Goal: Task Accomplishment & Management: Use online tool/utility

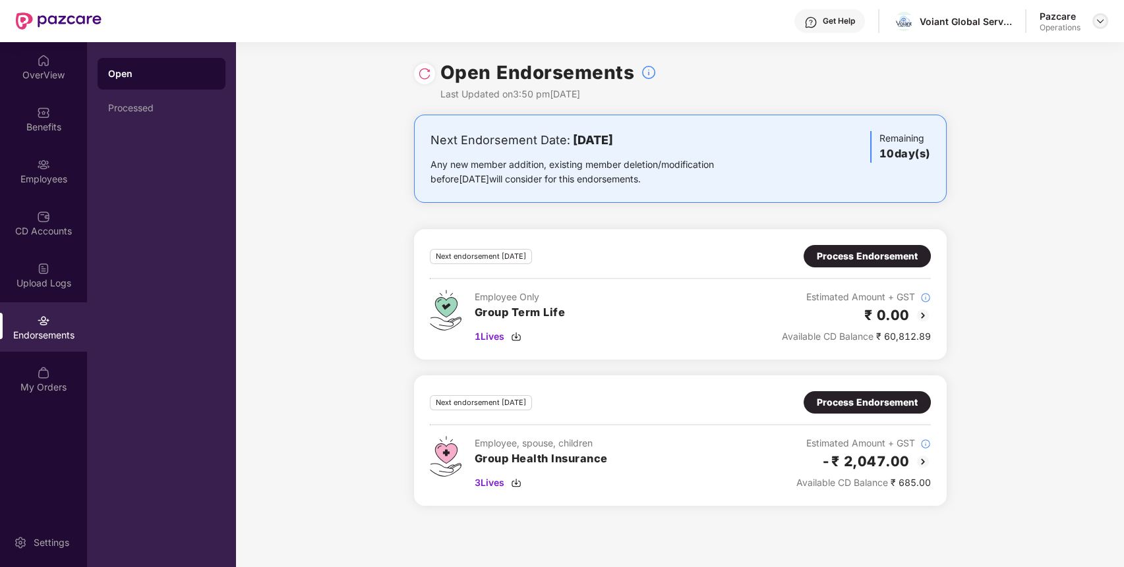
click at [1097, 18] on img at bounding box center [1100, 21] width 11 height 11
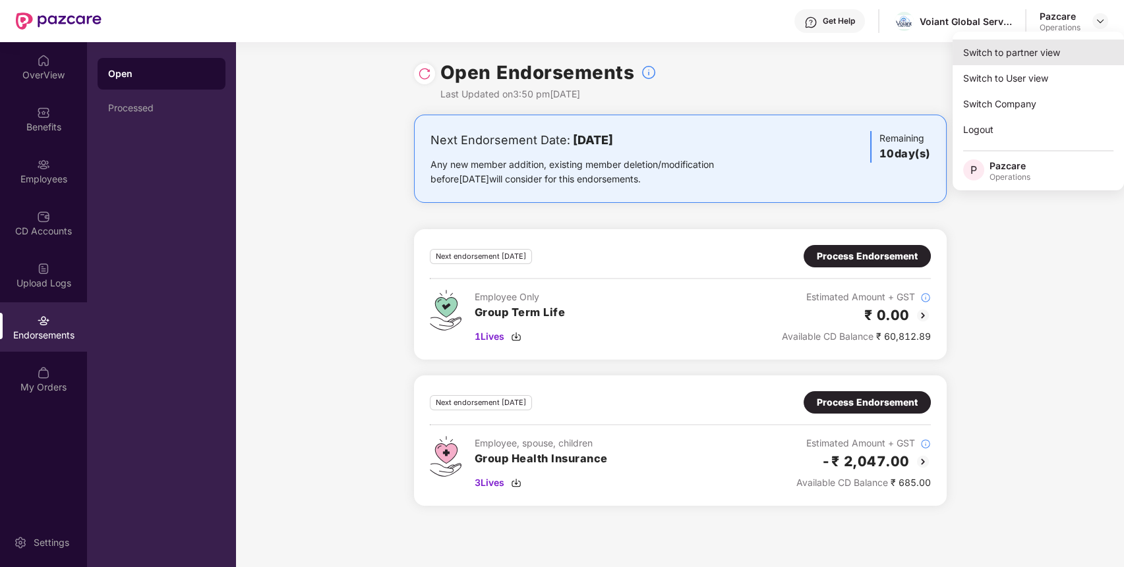
click at [1051, 47] on div "Switch to partner view" at bounding box center [1037, 53] width 171 height 26
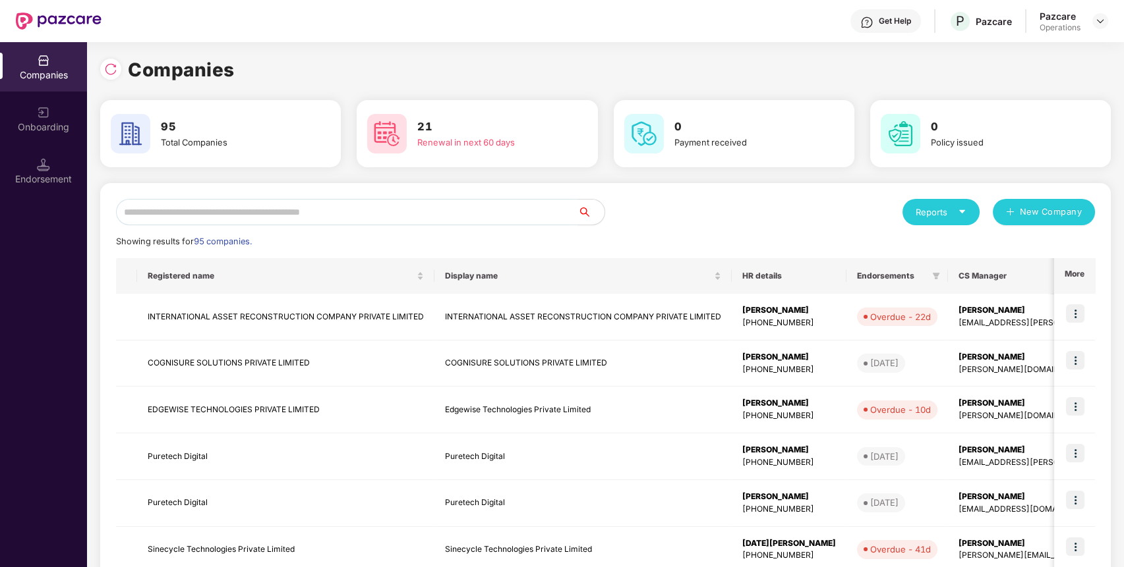
click at [501, 219] on input "text" at bounding box center [347, 212] width 462 height 26
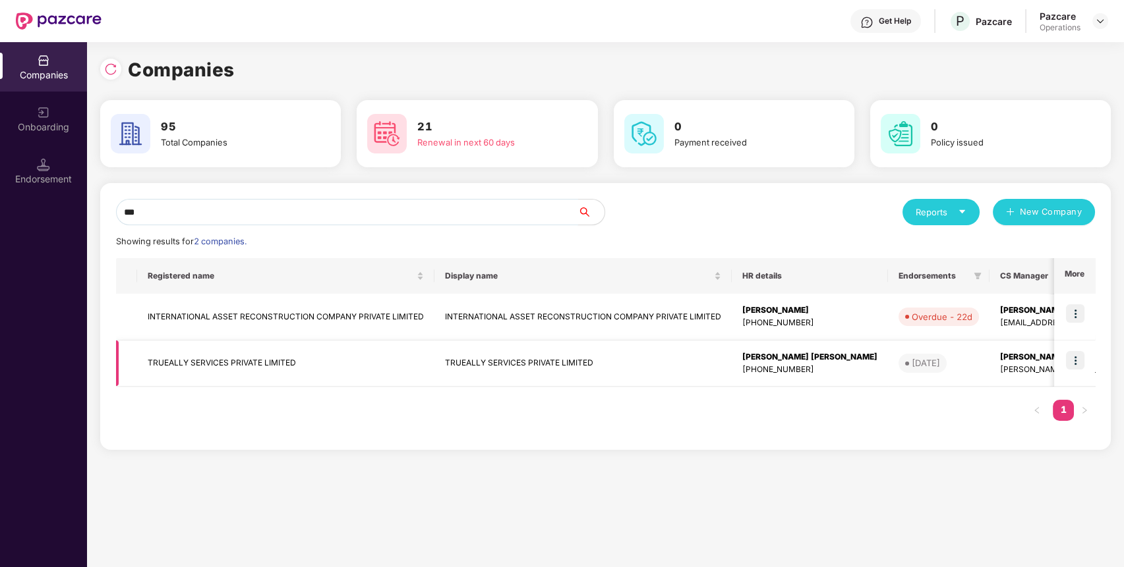
type input "***"
click at [1075, 364] on img at bounding box center [1075, 360] width 18 height 18
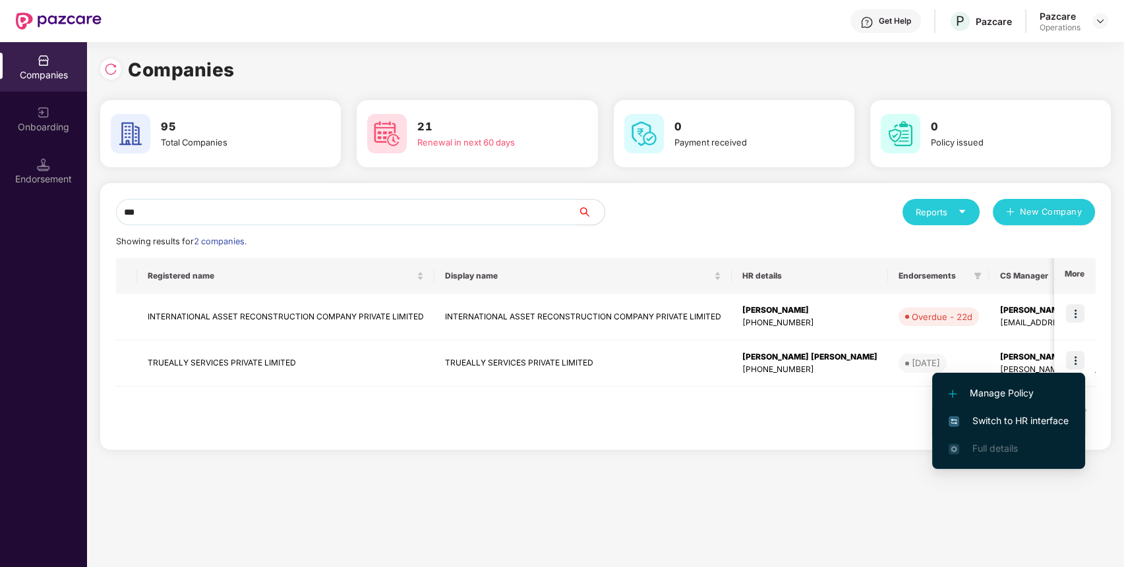
click at [1033, 422] on span "Switch to HR interface" at bounding box center [1008, 421] width 120 height 14
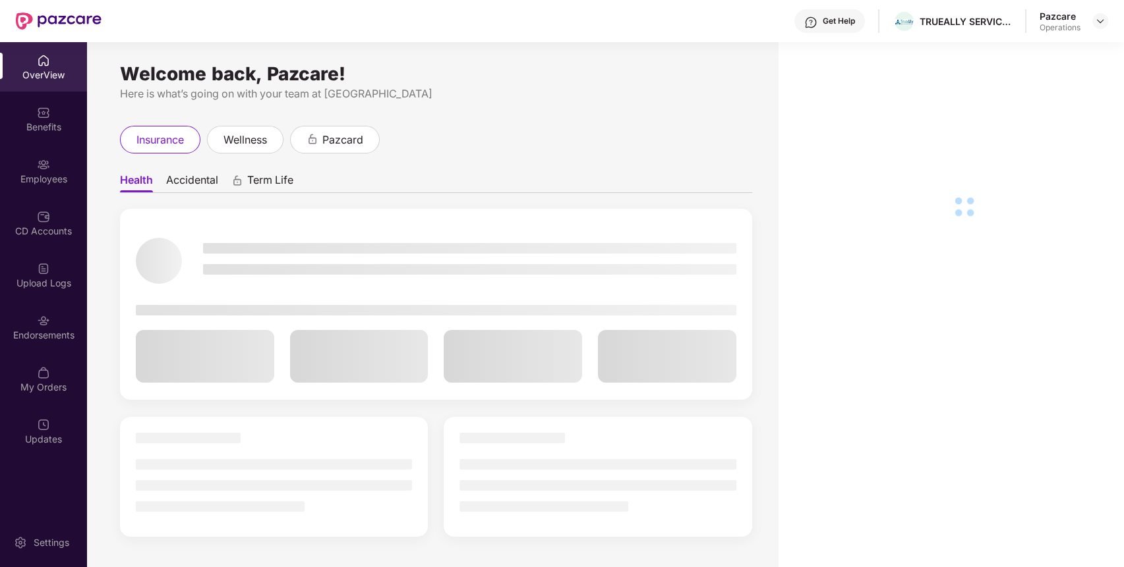
click at [65, 337] on div "Endorsements" at bounding box center [43, 335] width 87 height 13
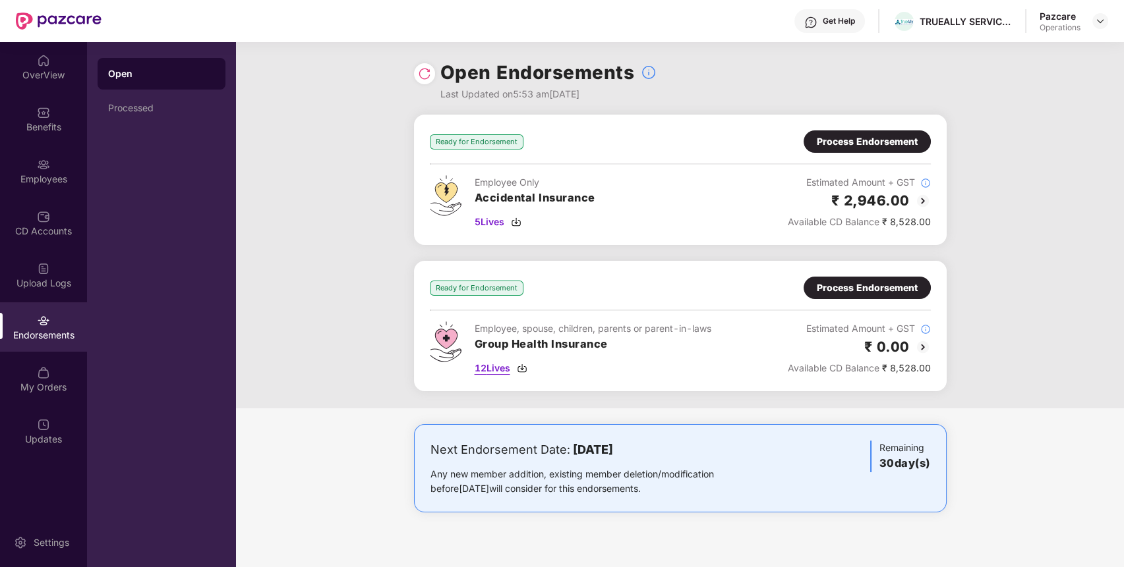
click at [502, 369] on span "12 Lives" at bounding box center [493, 368] width 36 height 14
click at [496, 224] on span "5 Lives" at bounding box center [490, 222] width 30 height 14
click at [42, 132] on div "Benefits" at bounding box center [43, 127] width 87 height 13
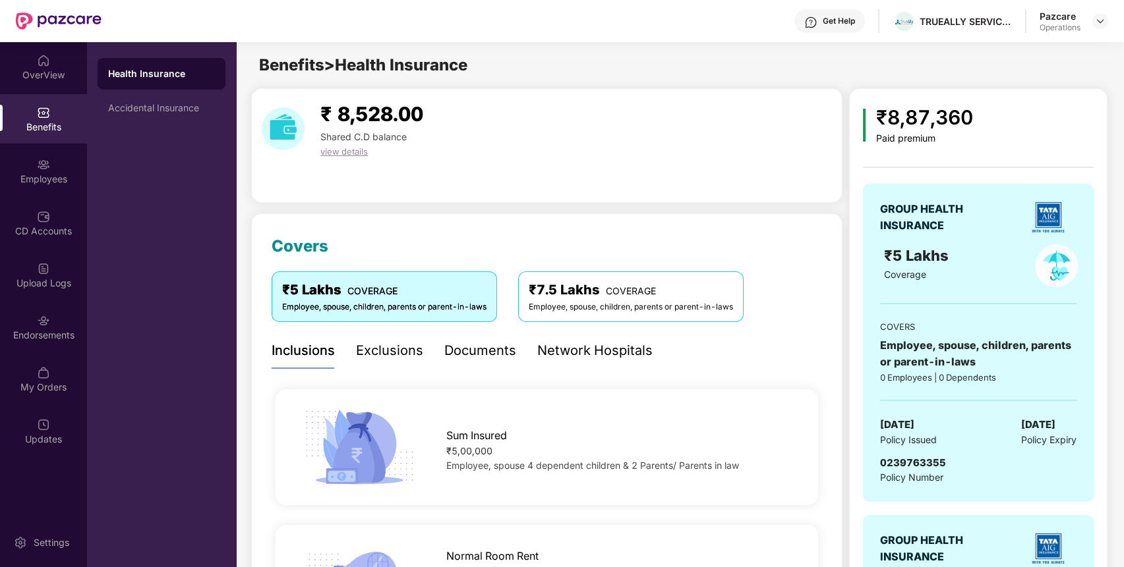
click at [933, 463] on span "0239763355" at bounding box center [913, 463] width 66 height 13
copy span "0239763355"
click at [52, 327] on div "Endorsements" at bounding box center [43, 327] width 87 height 49
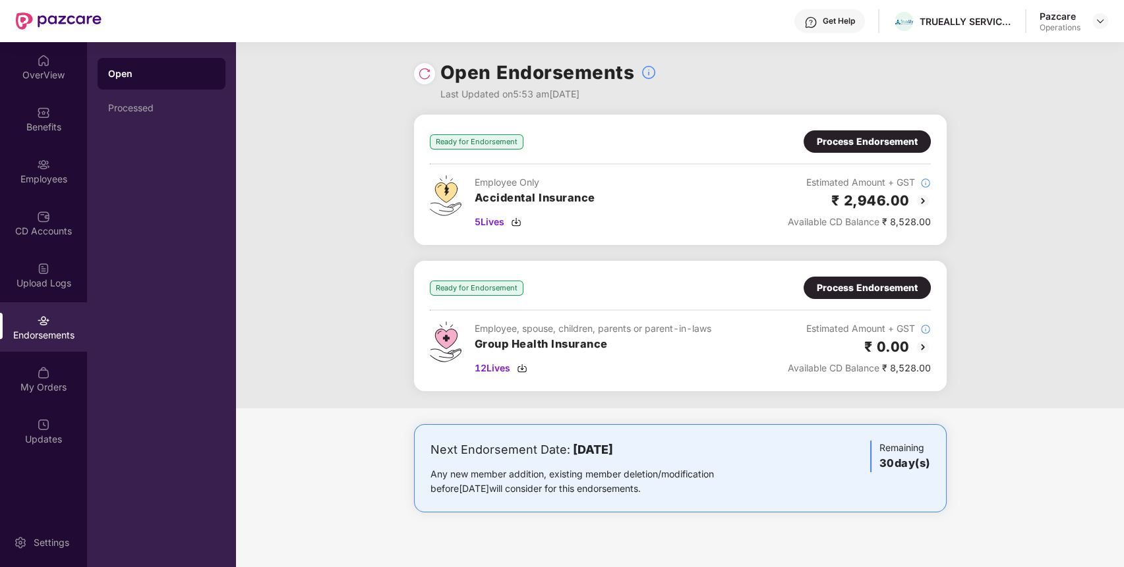
click at [896, 277] on div "Process Endorsement" at bounding box center [866, 288] width 127 height 22
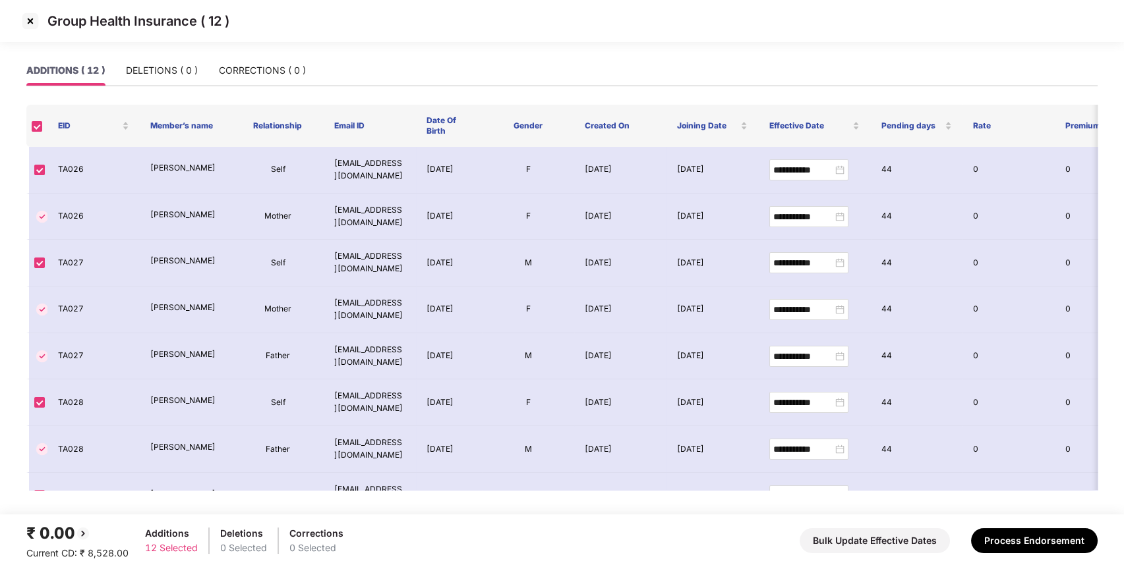
click at [28, 20] on img at bounding box center [30, 21] width 21 height 21
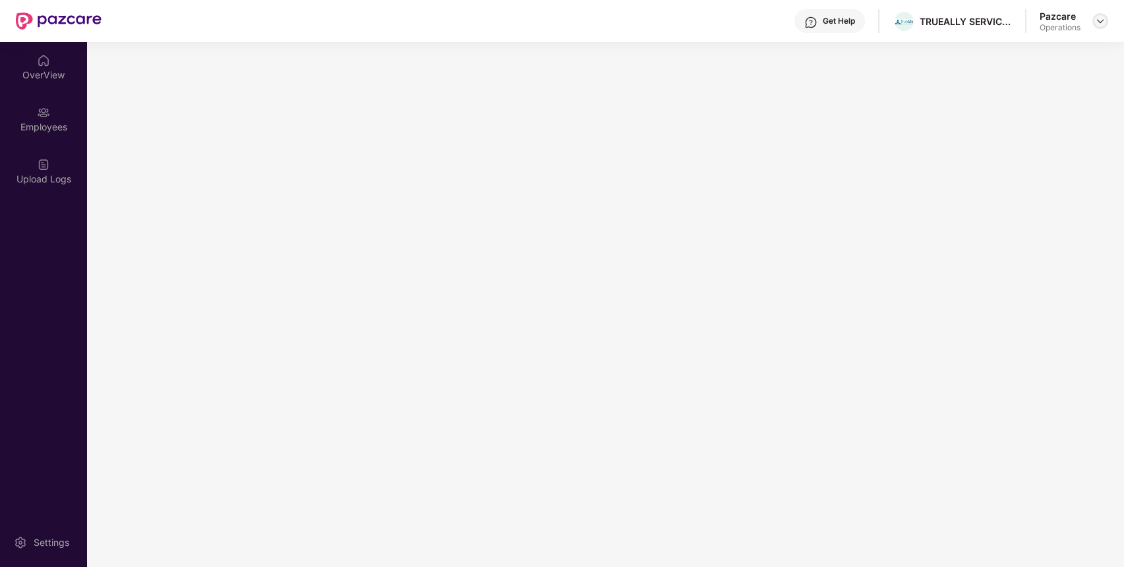
click at [1103, 21] on img at bounding box center [1100, 21] width 11 height 11
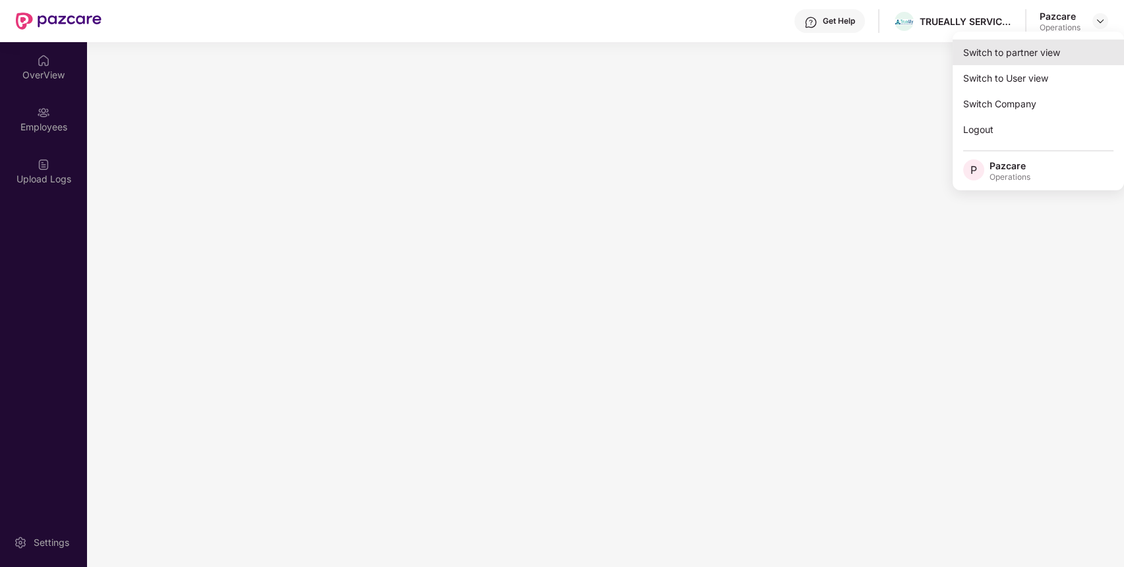
click at [1053, 51] on div "Switch to partner view" at bounding box center [1037, 53] width 171 height 26
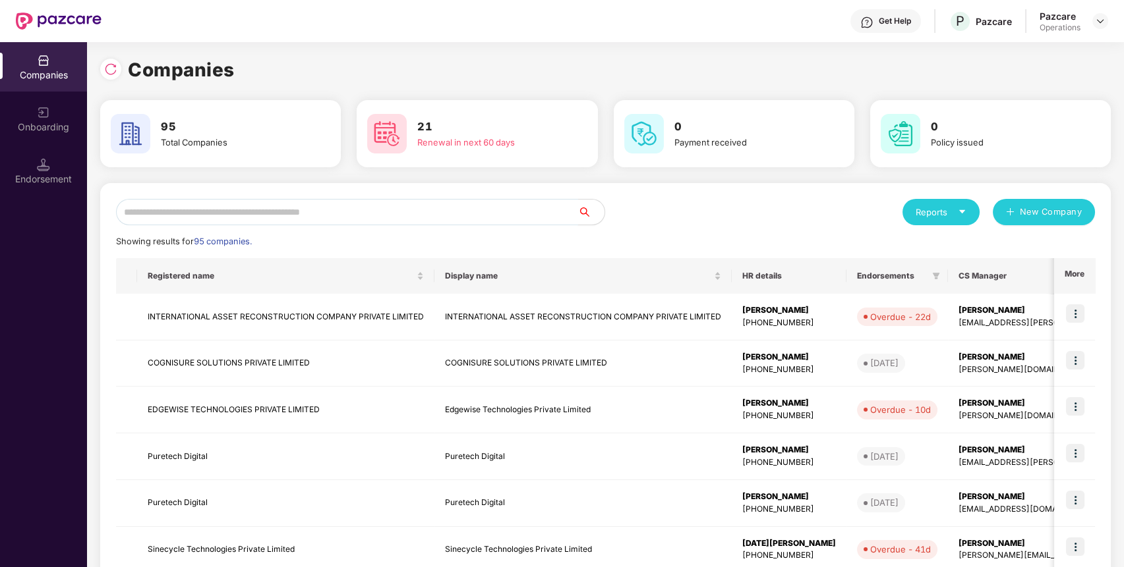
click at [496, 221] on input "text" at bounding box center [347, 212] width 462 height 26
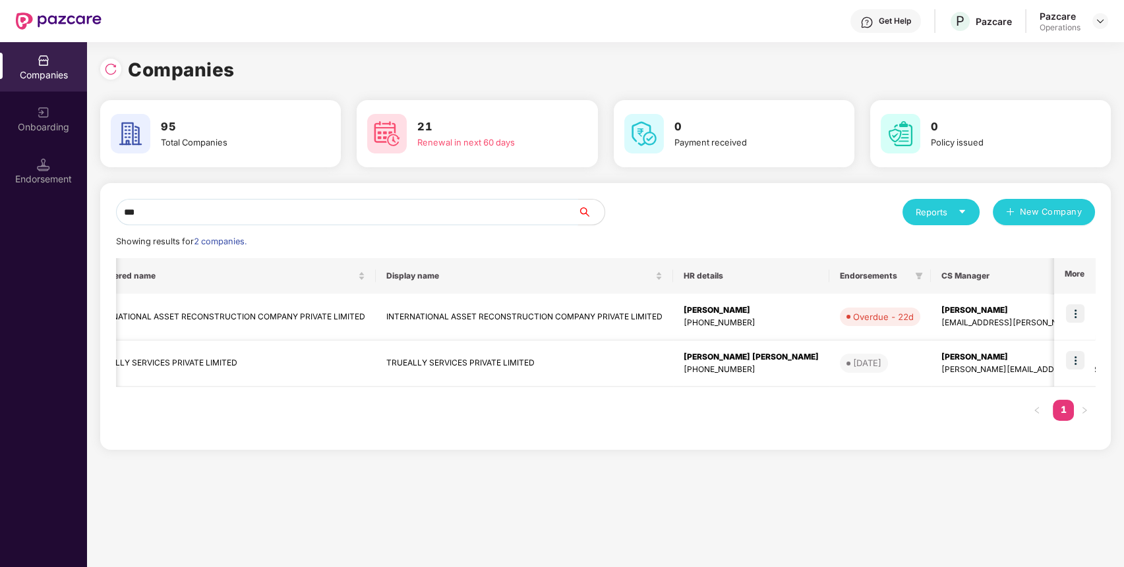
scroll to position [0, 67]
type input "***"
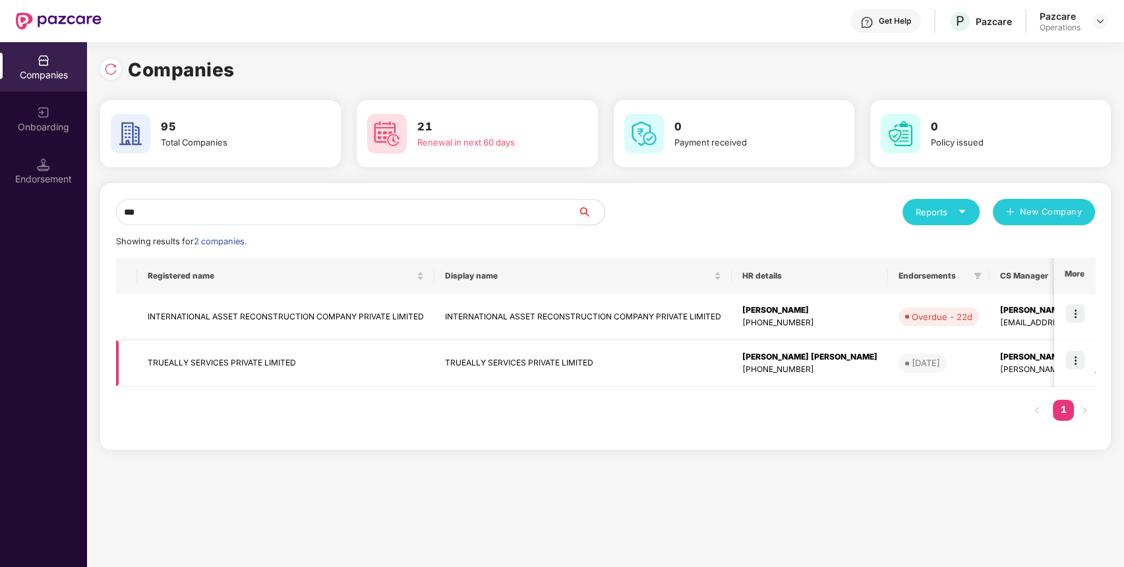
click at [1075, 358] on img at bounding box center [1075, 360] width 18 height 18
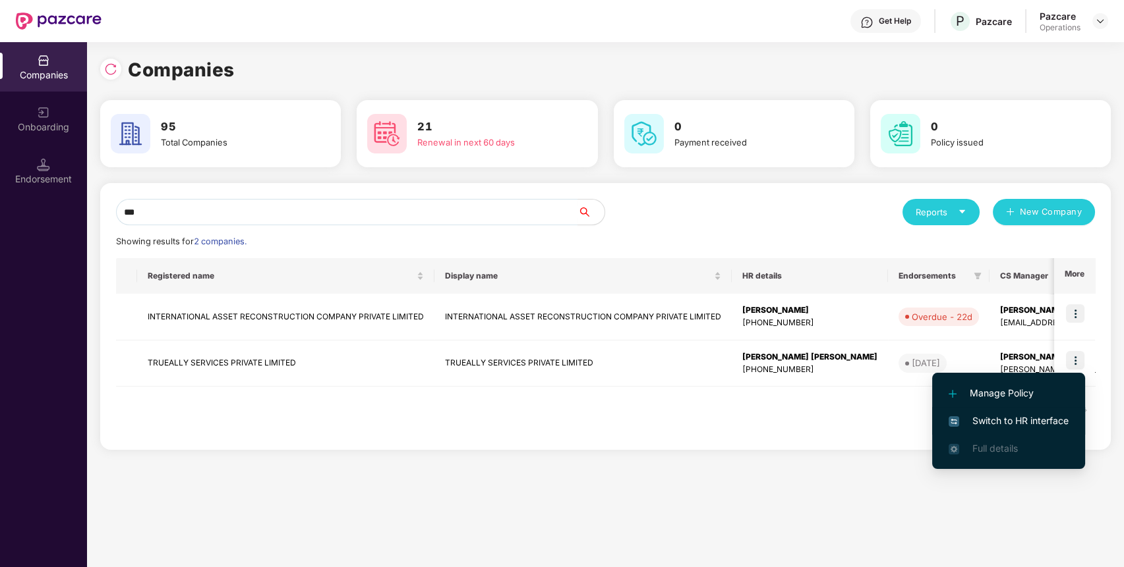
click at [1020, 420] on span "Switch to HR interface" at bounding box center [1008, 421] width 120 height 14
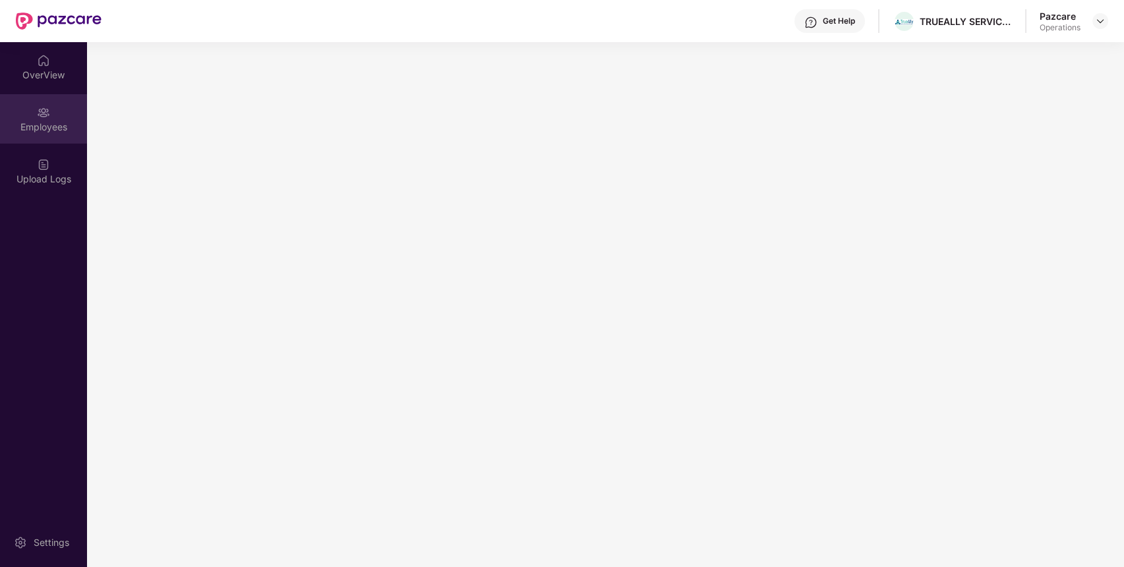
click at [53, 132] on div "Employees" at bounding box center [43, 127] width 87 height 13
click at [45, 189] on div "Upload Logs" at bounding box center [43, 170] width 87 height 49
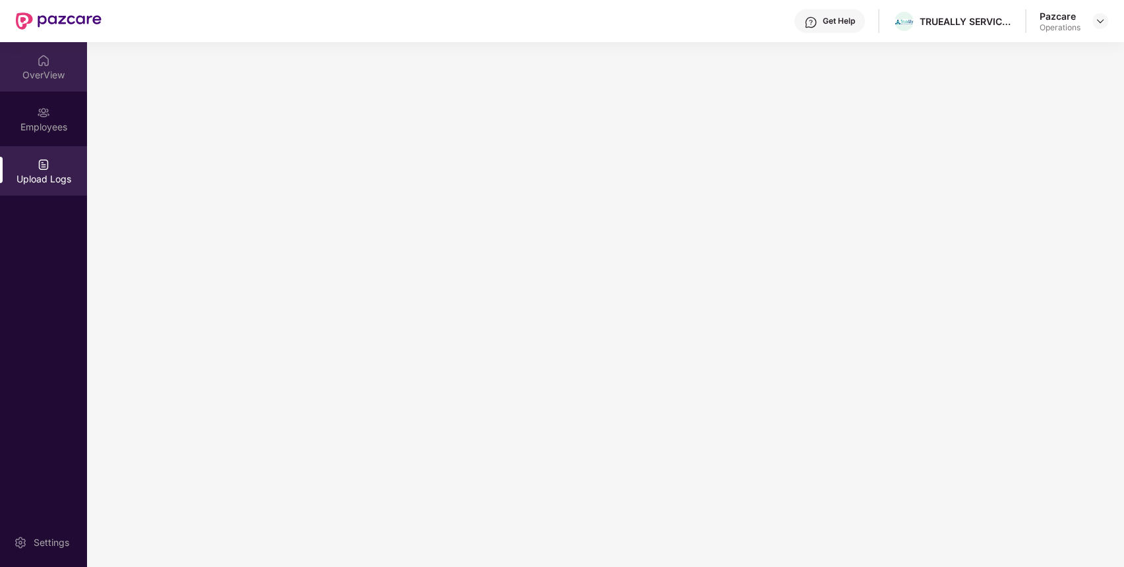
click at [60, 74] on div "OverView" at bounding box center [43, 75] width 87 height 13
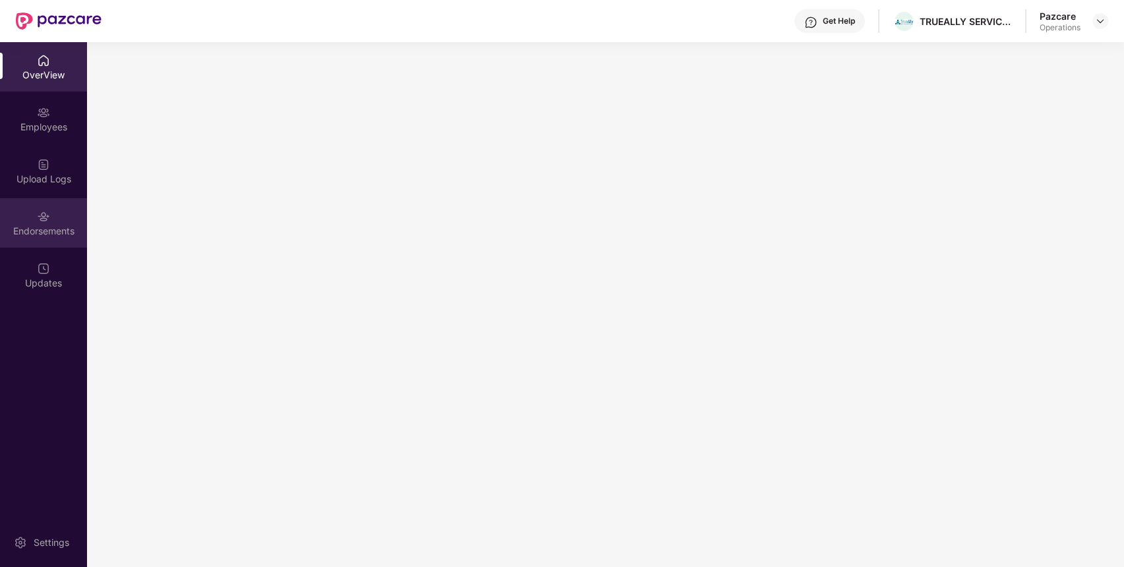
click at [71, 225] on div "Endorsements" at bounding box center [43, 231] width 87 height 13
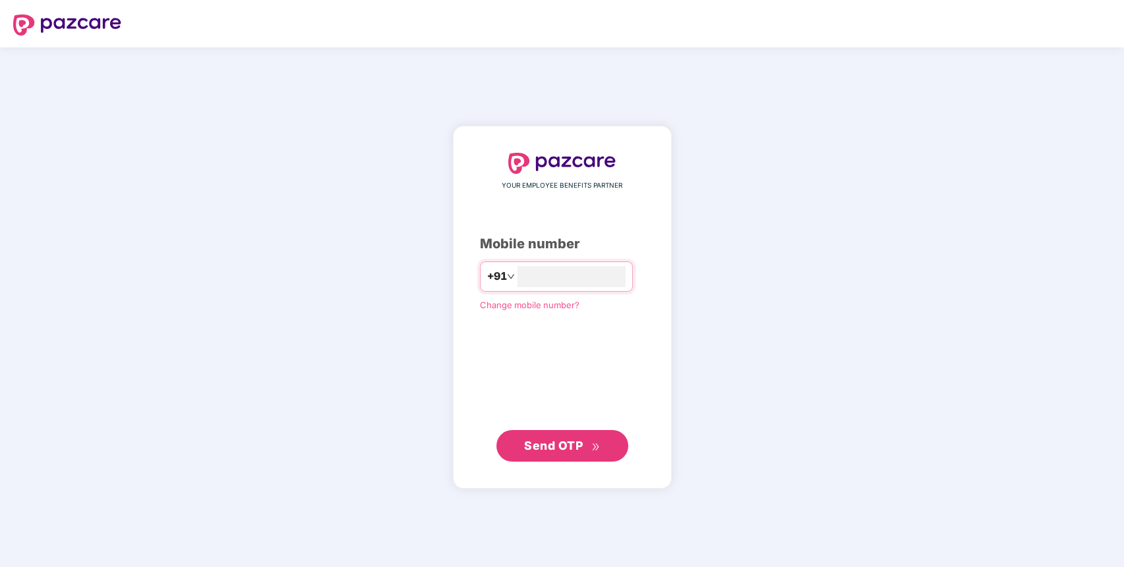
type input "**********"
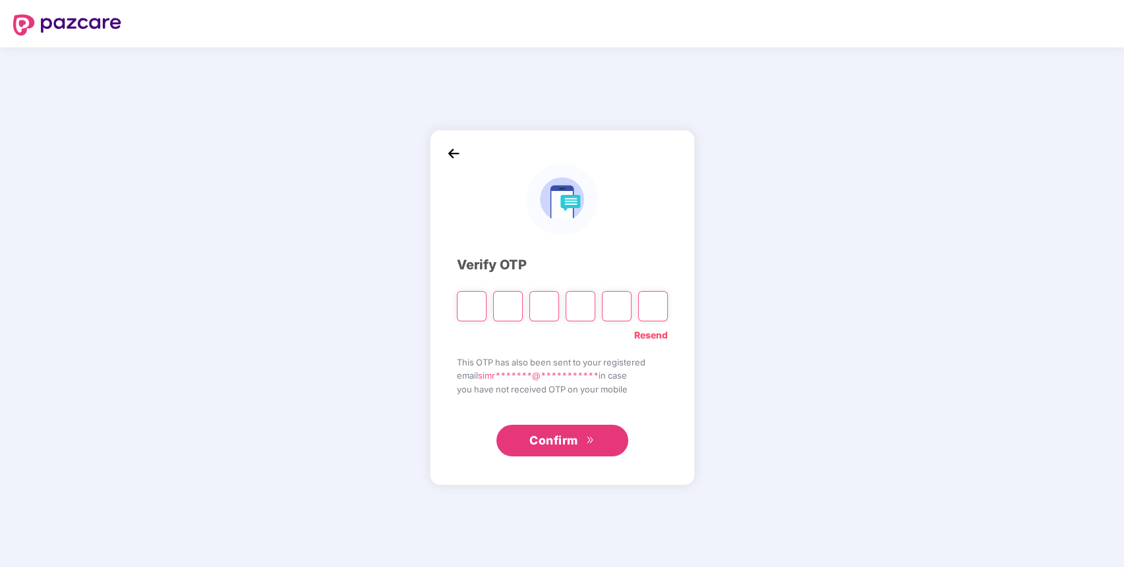
paste input "*"
type input "*"
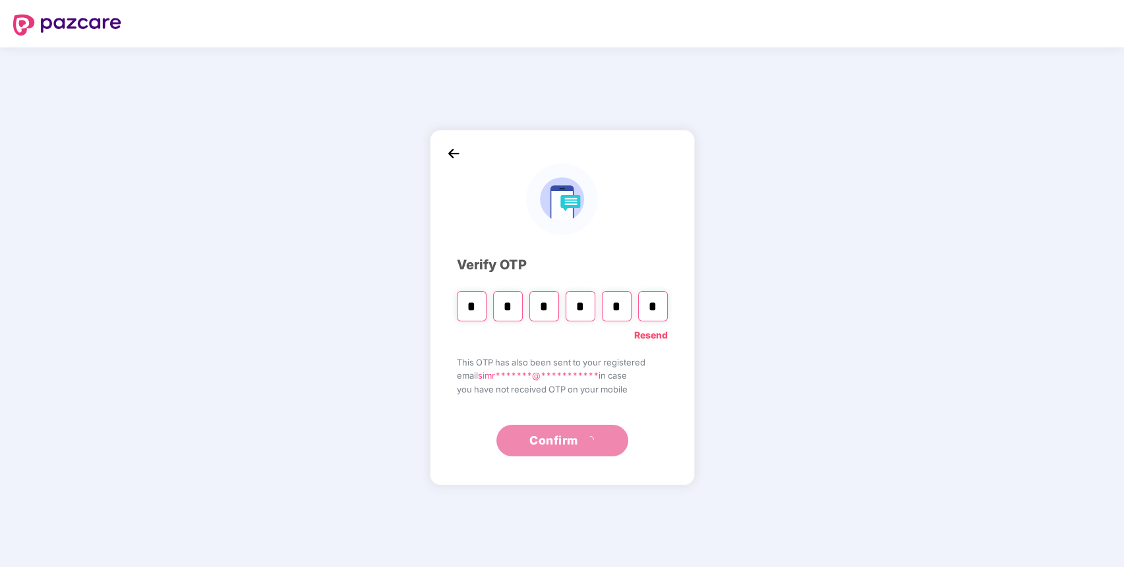
type input "*"
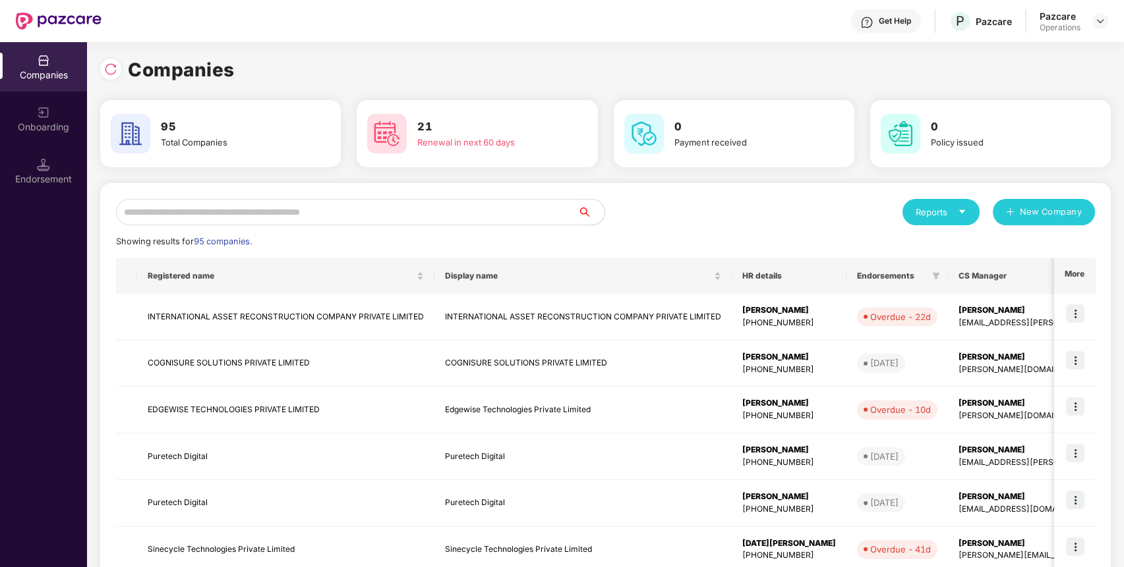
click at [484, 207] on input "text" at bounding box center [347, 212] width 462 height 26
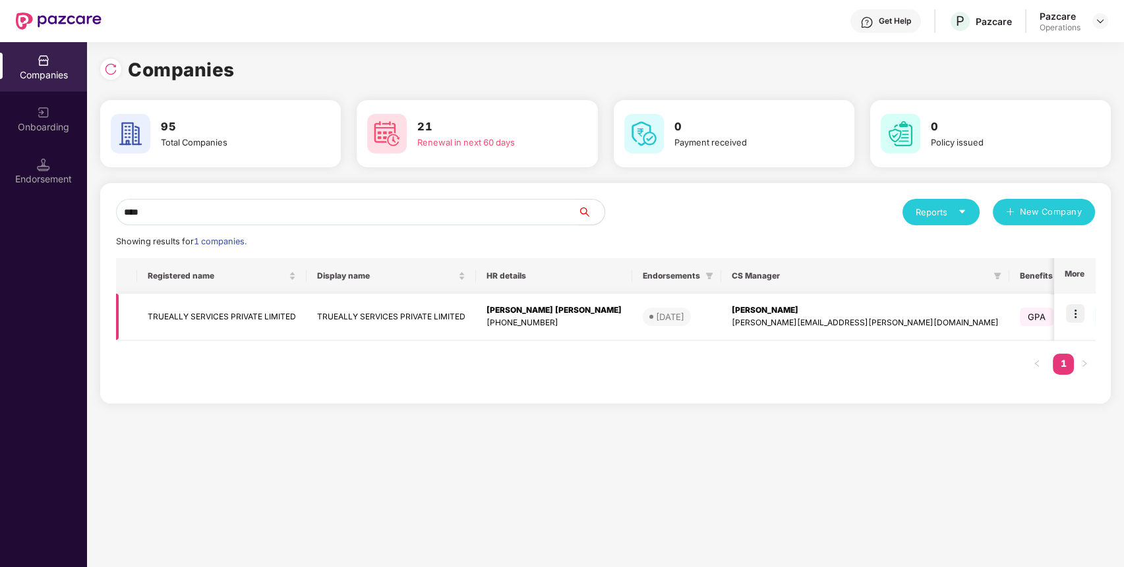
type input "****"
click at [1078, 310] on img at bounding box center [1075, 313] width 18 height 18
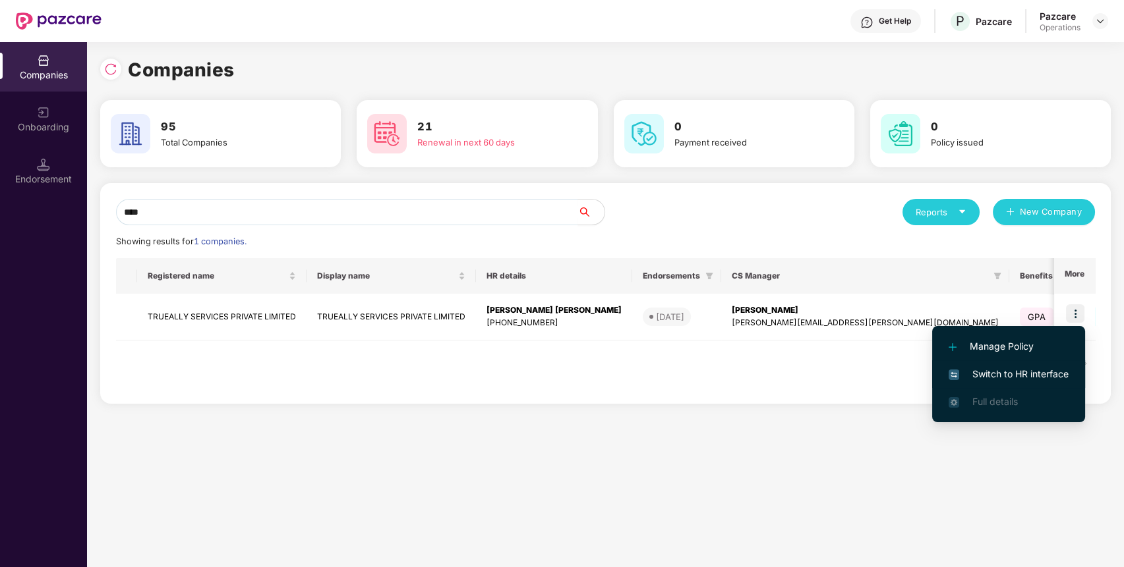
click at [1028, 369] on span "Switch to HR interface" at bounding box center [1008, 374] width 120 height 14
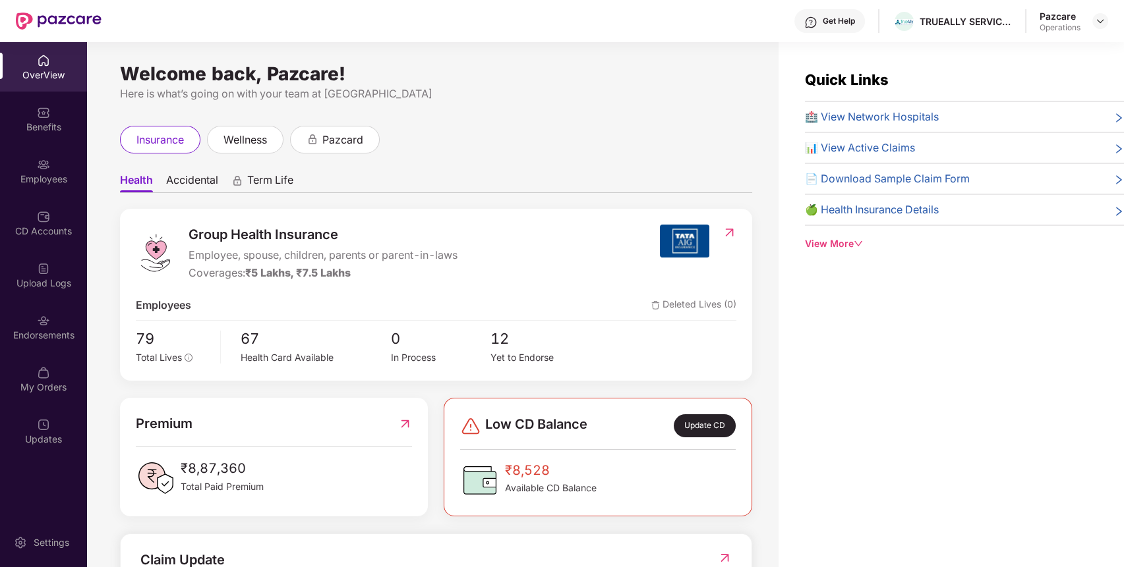
click at [37, 337] on div "Endorsements" at bounding box center [43, 335] width 87 height 13
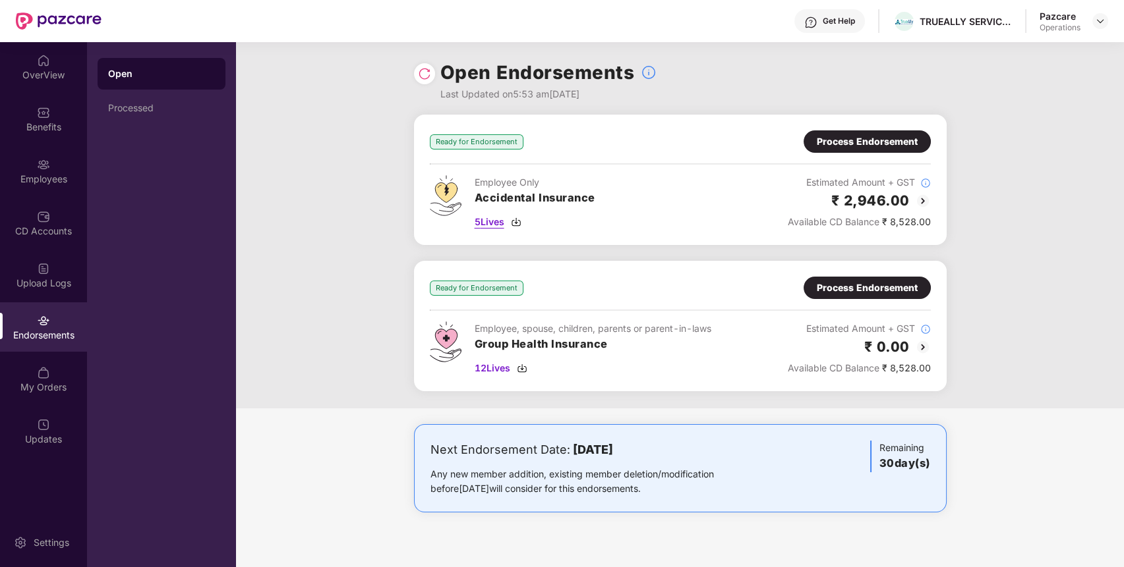
click at [492, 222] on span "5 Lives" at bounding box center [490, 222] width 30 height 14
click at [38, 108] on img at bounding box center [43, 112] width 13 height 13
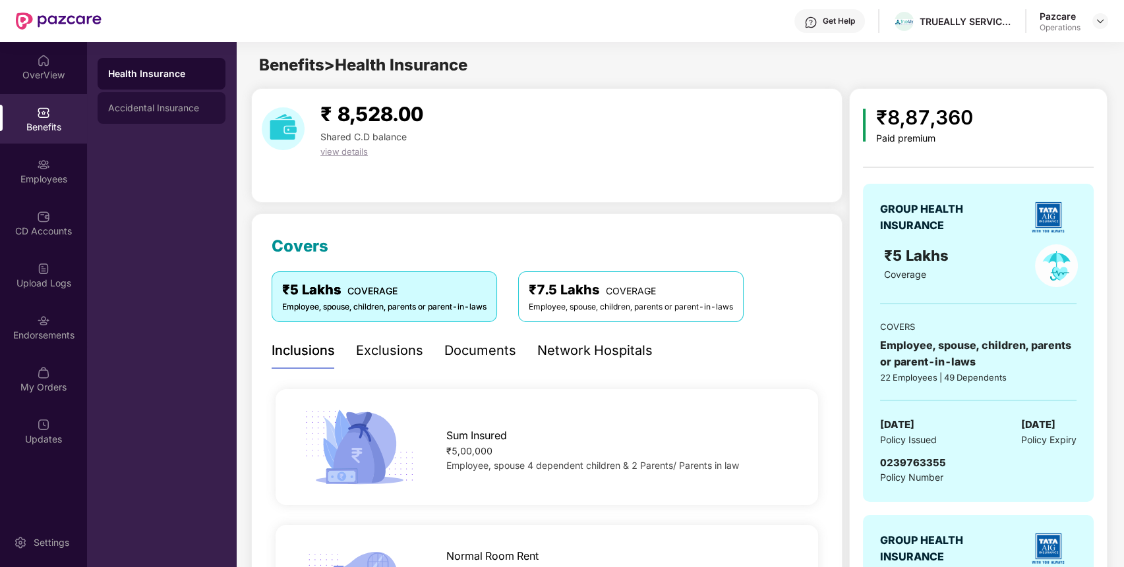
click at [190, 107] on div "Accidental Insurance" at bounding box center [161, 108] width 107 height 11
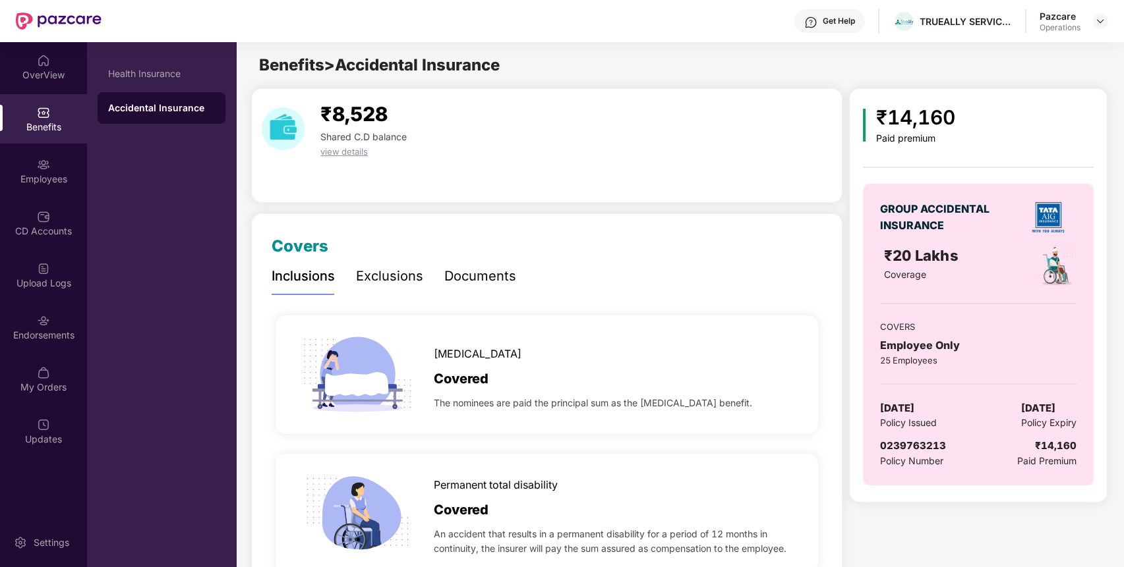
click at [911, 451] on div "0239763213" at bounding box center [913, 446] width 66 height 16
copy span "0239763213"
click at [32, 329] on div "Endorsements" at bounding box center [43, 335] width 87 height 13
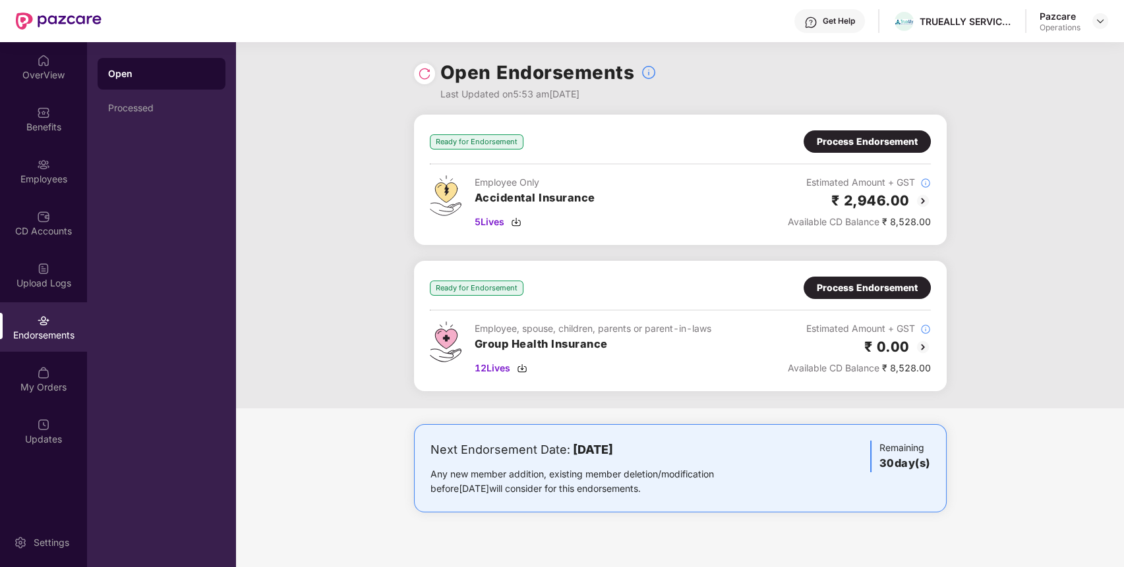
click at [912, 146] on div "Process Endorsement" at bounding box center [867, 141] width 101 height 14
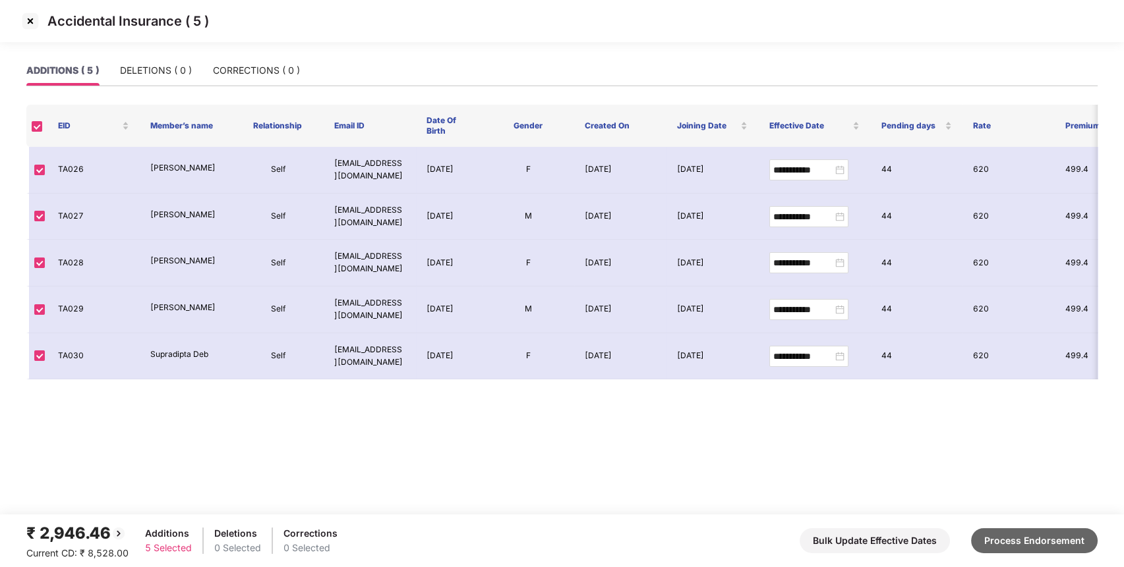
click at [1034, 550] on button "Process Endorsement" at bounding box center [1034, 541] width 127 height 25
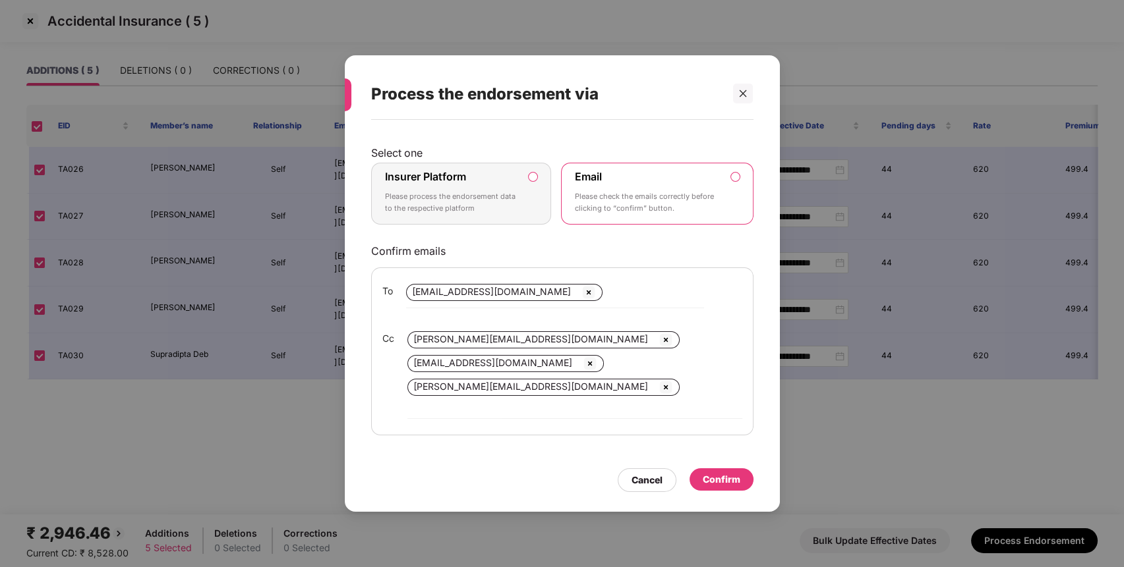
click at [521, 219] on label "Insurer Platform Please process the endorsement data to the respective platform" at bounding box center [461, 194] width 181 height 62
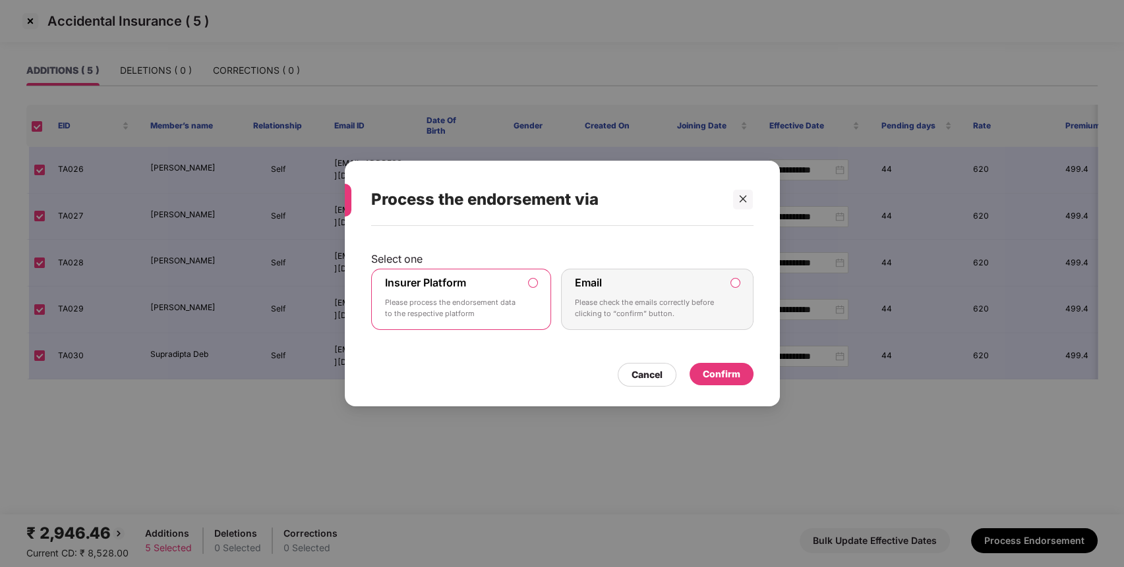
click at [710, 371] on div "Confirm" at bounding box center [722, 374] width 38 height 14
